Goal: Navigation & Orientation: Understand site structure

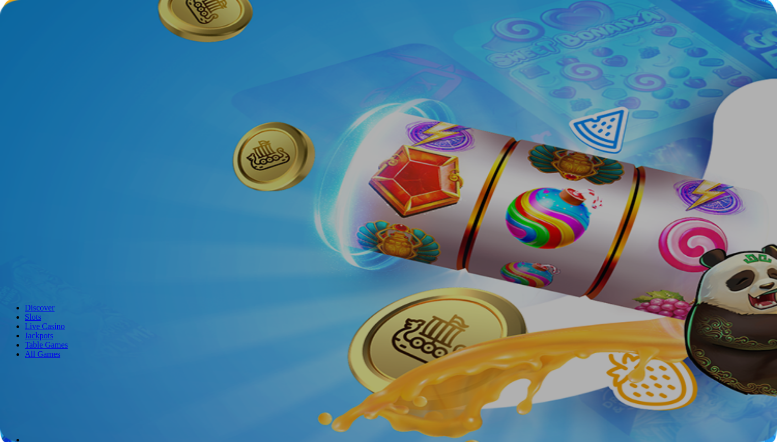
click at [27, 197] on span "menu icon" at bounding box center [27, 197] width 0 height 0
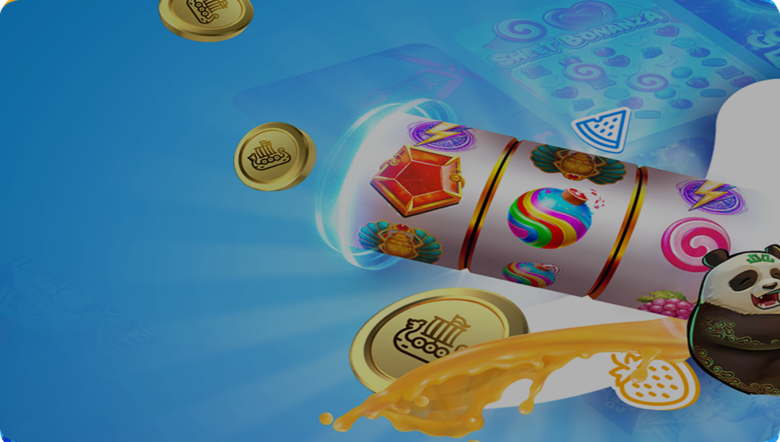
click at [27, 197] on span "menu icon" at bounding box center [27, 197] width 0 height 0
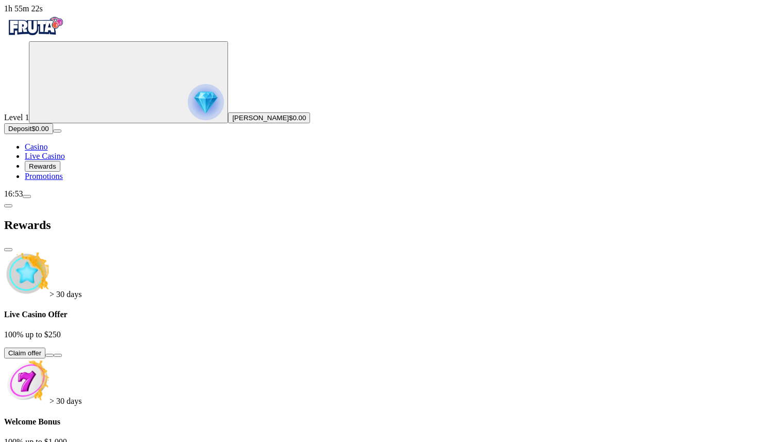
click at [8, 206] on span "chevron-left icon" at bounding box center [8, 206] width 0 height 0
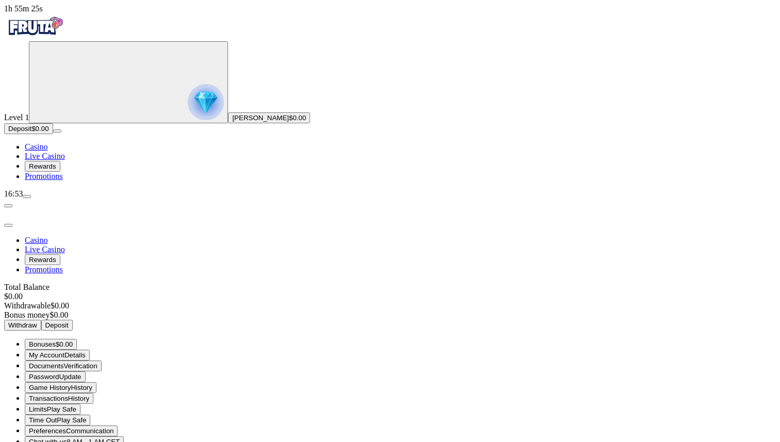
click at [8, 225] on span "close icon" at bounding box center [8, 225] width 0 height 0
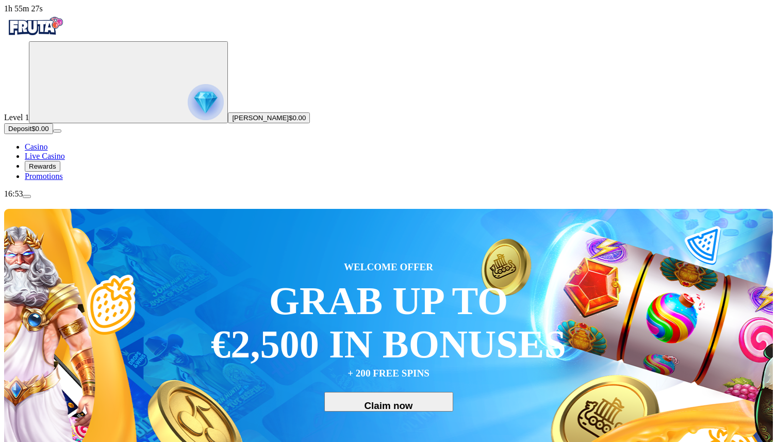
click at [52, 22] on img "Primary" at bounding box center [35, 26] width 62 height 26
